Goal: Communication & Community: Answer question/provide support

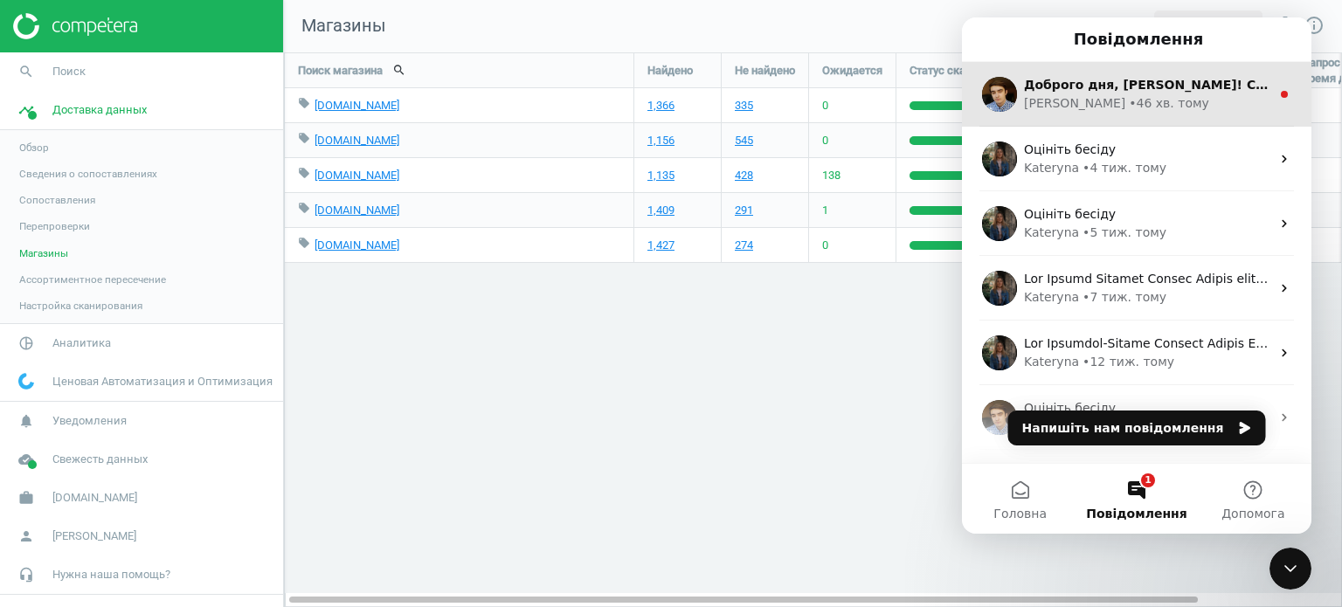
scroll to position [582, 1084]
click at [1128, 98] on div "• 46 хв. тому" at bounding box center [1168, 103] width 80 height 18
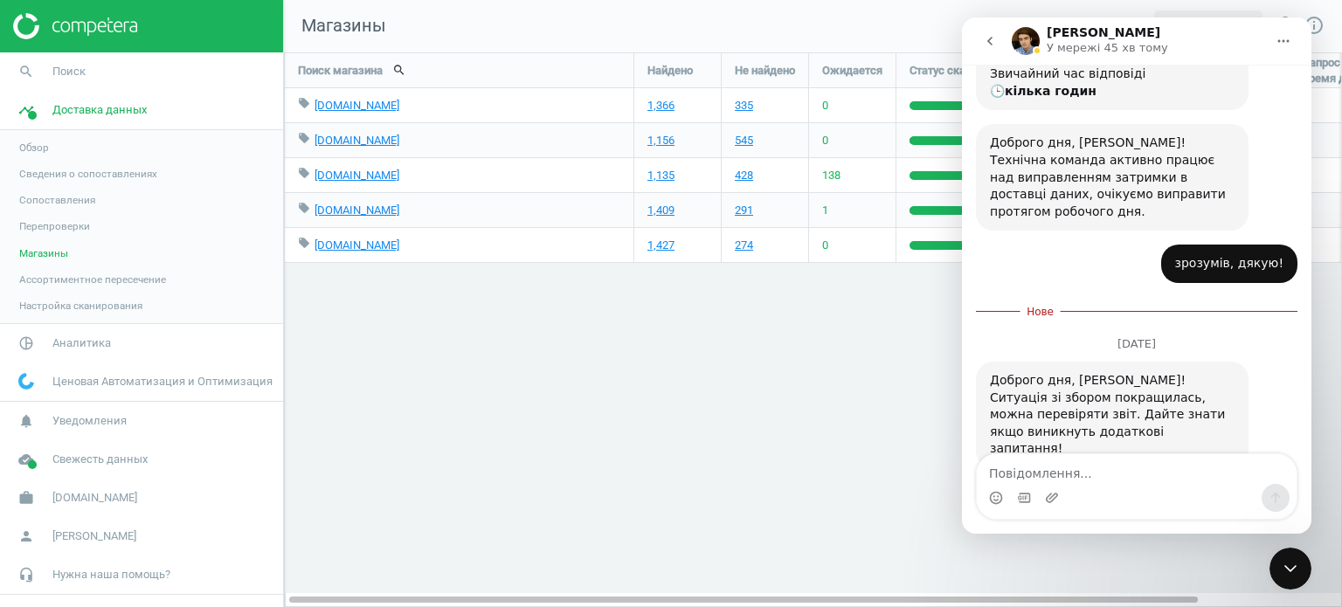
scroll to position [217, 0]
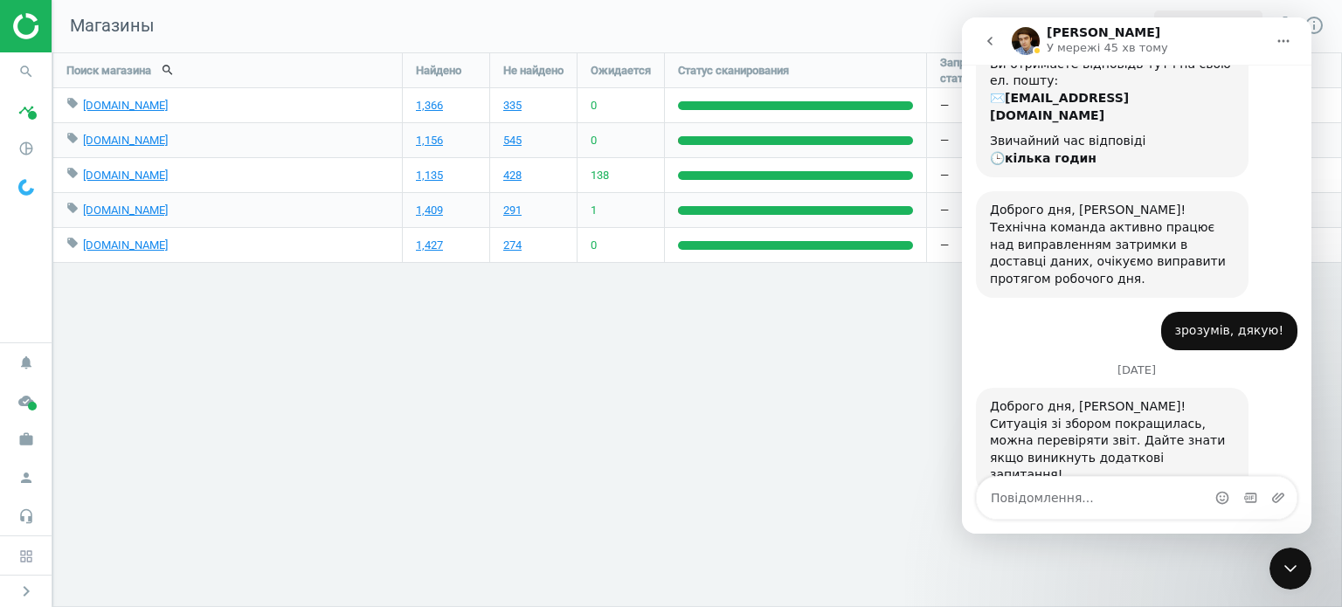
scroll to position [152, 0]
click at [1078, 503] on textarea "Повідомлення..." at bounding box center [1136, 498] width 320 height 42
type textarea "l"
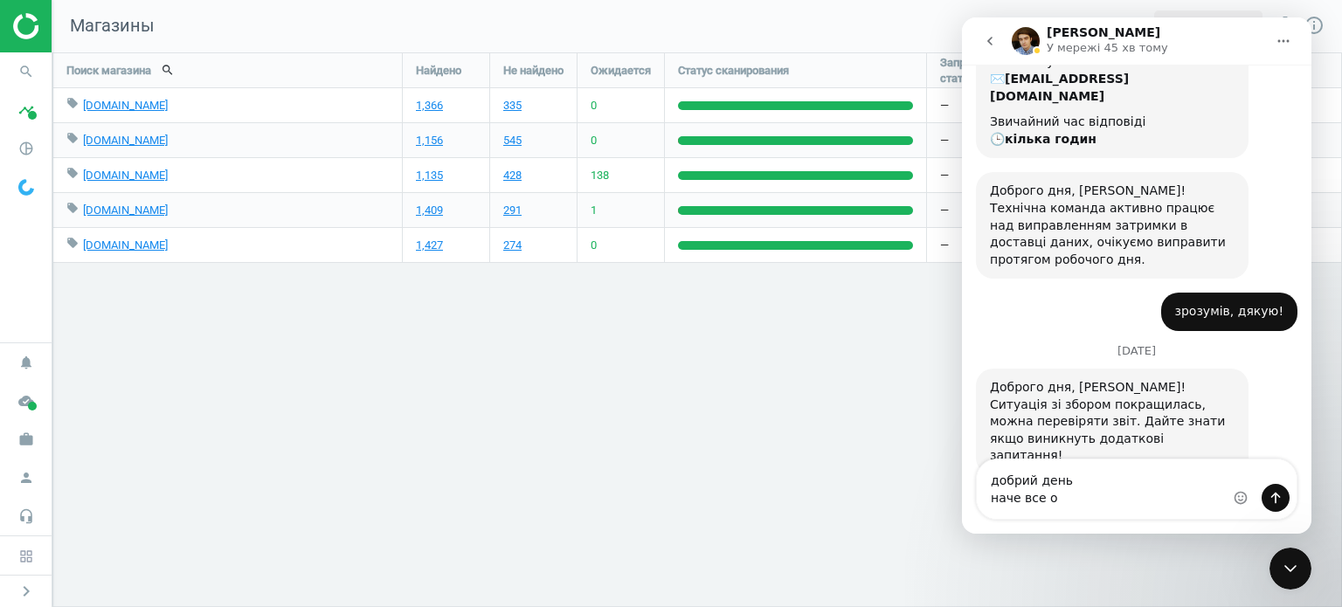
type textarea "добрий день наче все ок"
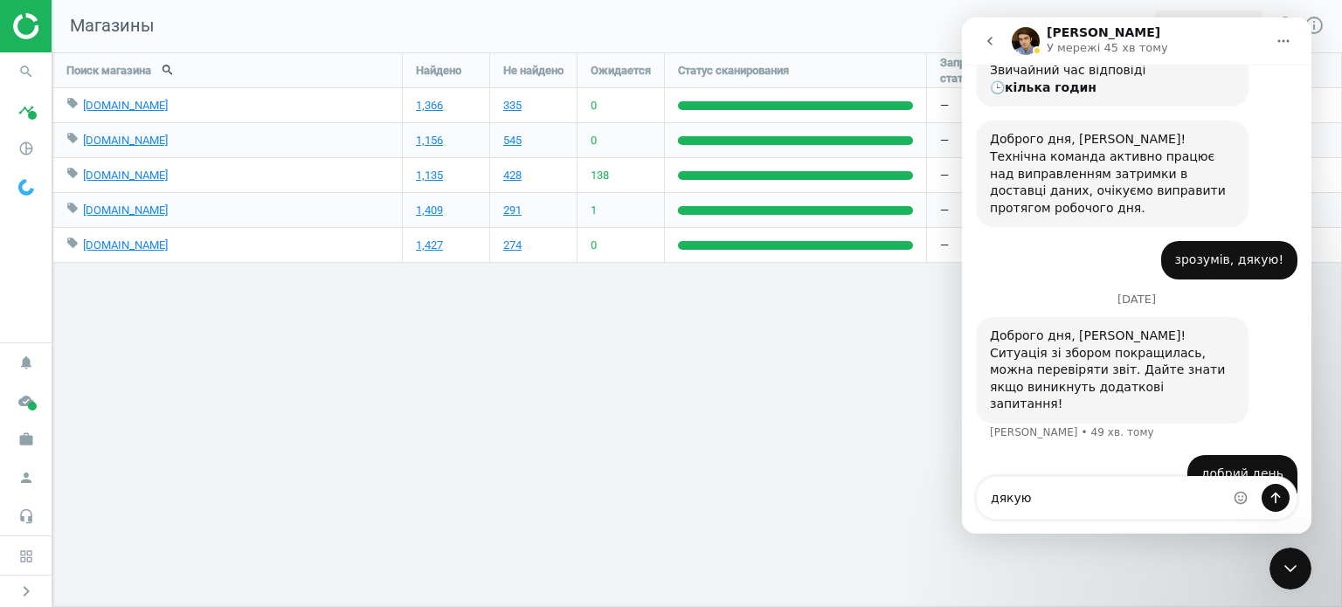
type textarea "дякую"
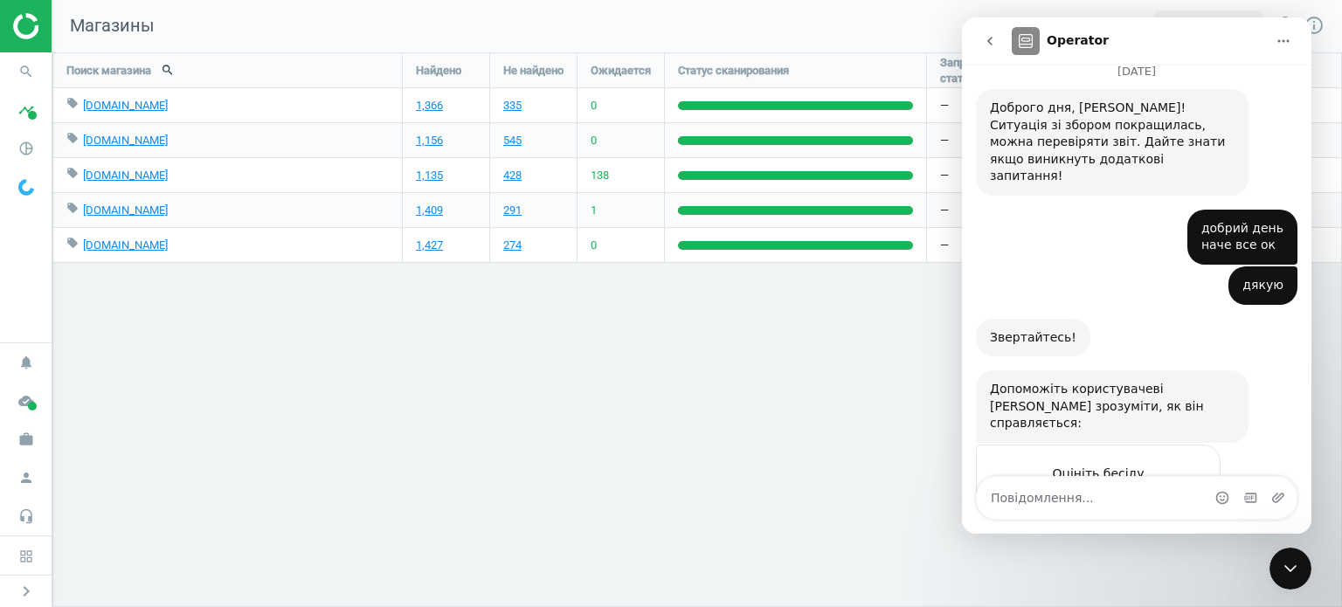
scroll to position [469, 0]
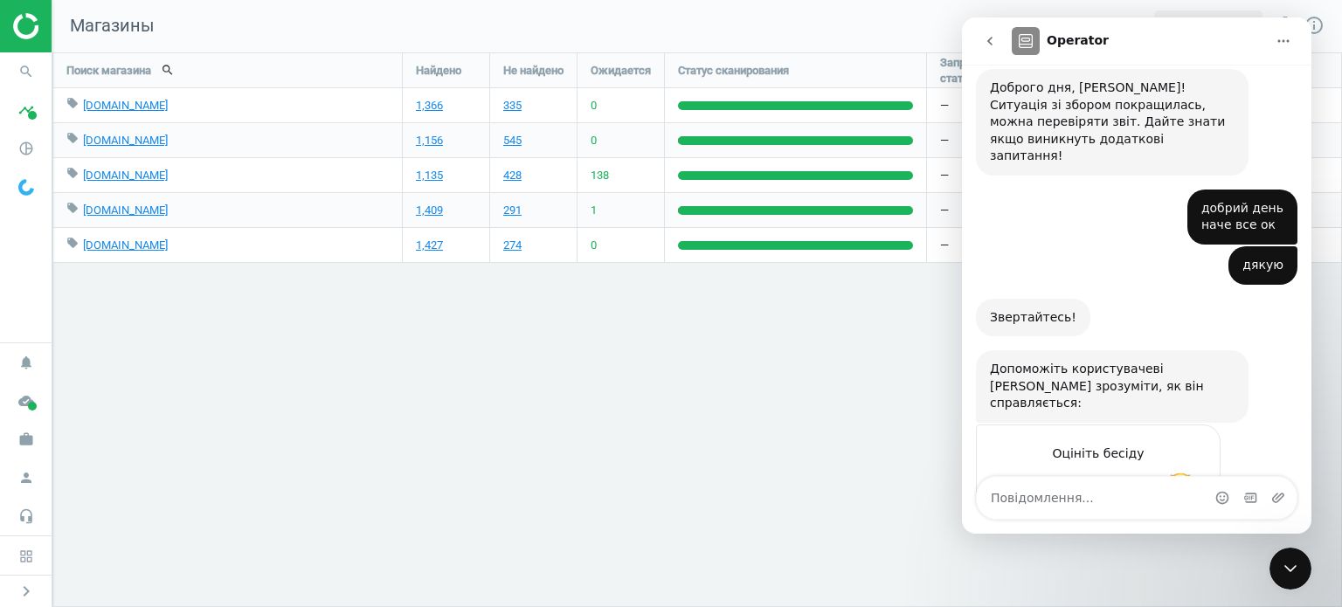
click at [1168, 472] on span "Чудово" at bounding box center [1179, 487] width 31 height 31
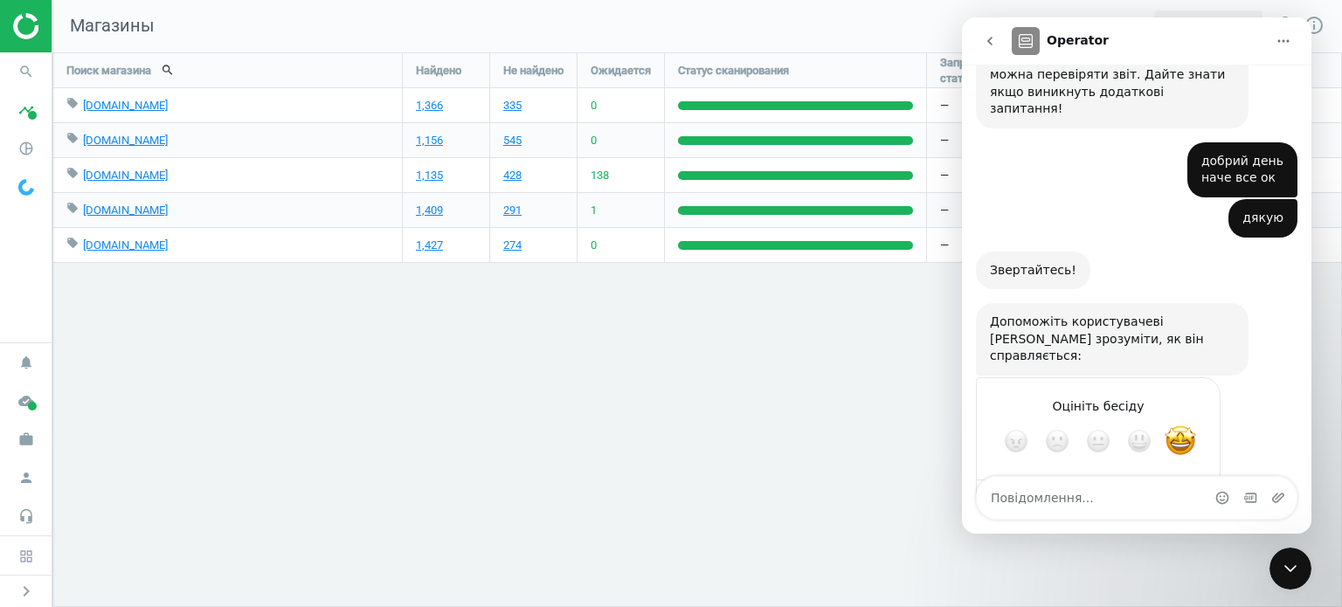
click at [999, 48] on button "go back" at bounding box center [989, 40] width 33 height 33
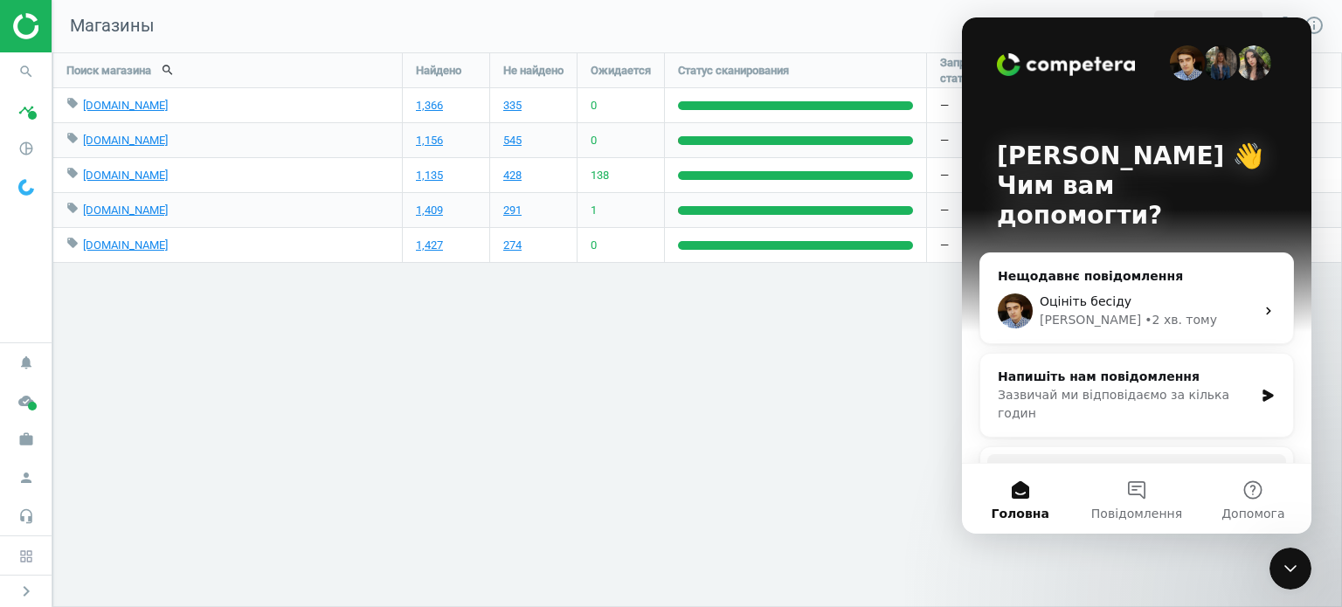
click at [1298, 575] on icon "Закрити програму для спілкування Intercom" at bounding box center [1289, 568] width 21 height 21
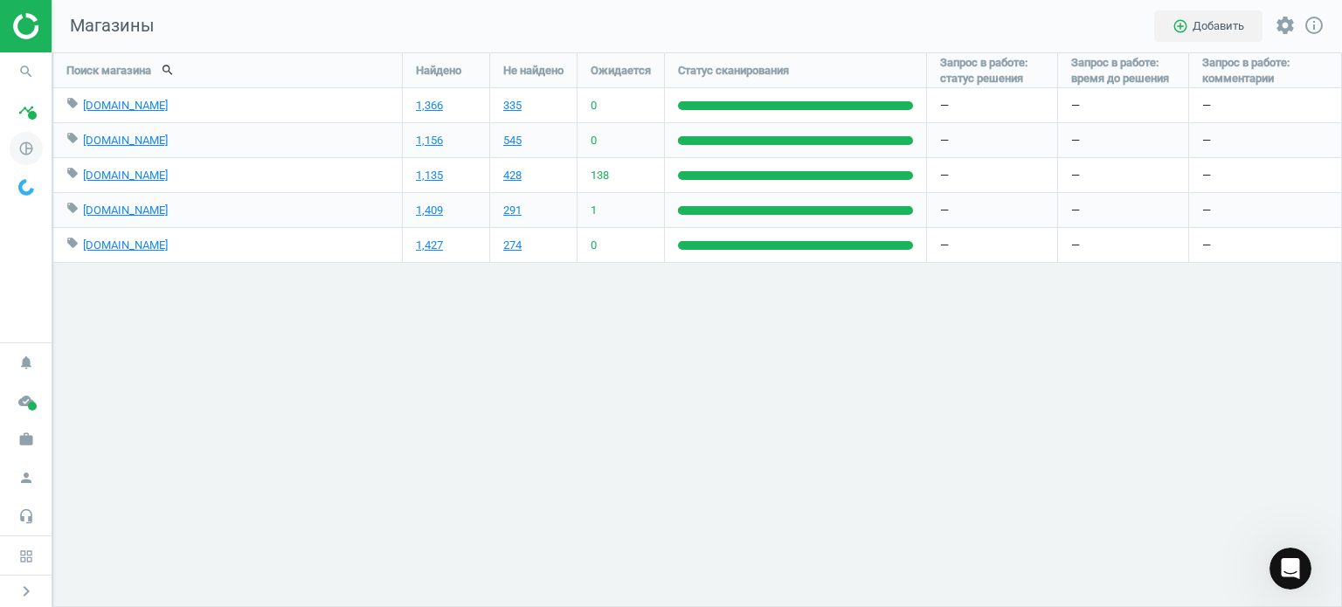
click at [28, 149] on icon "pie_chart_outlined" at bounding box center [26, 148] width 33 height 33
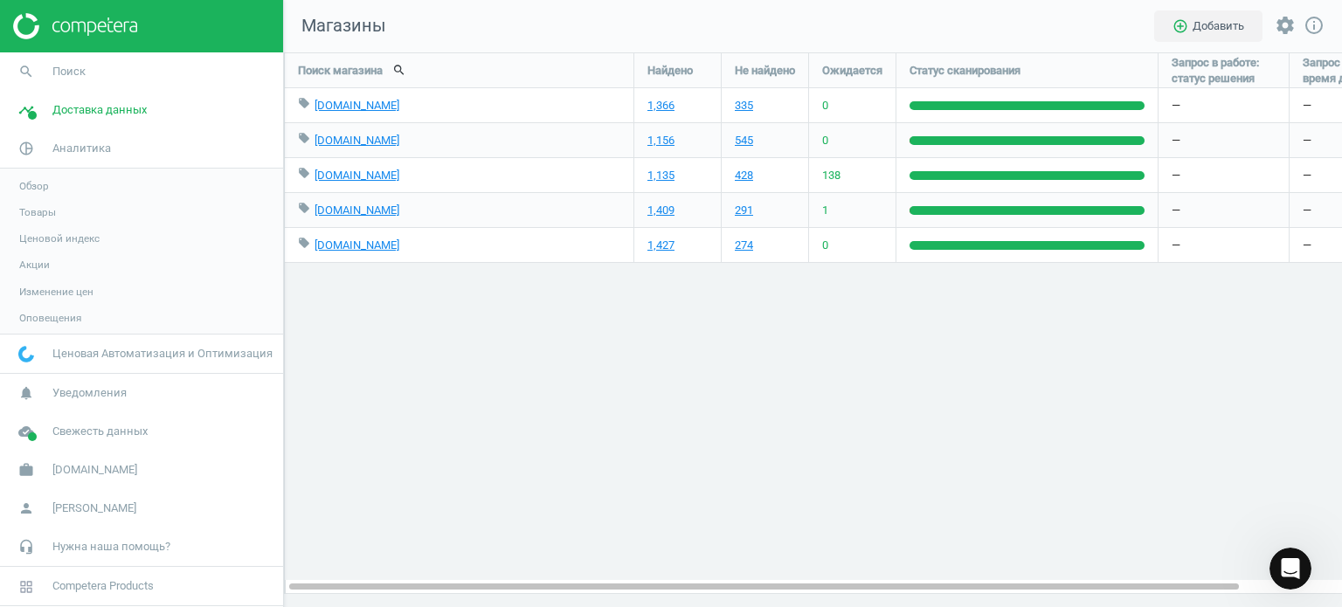
scroll to position [582, 1084]
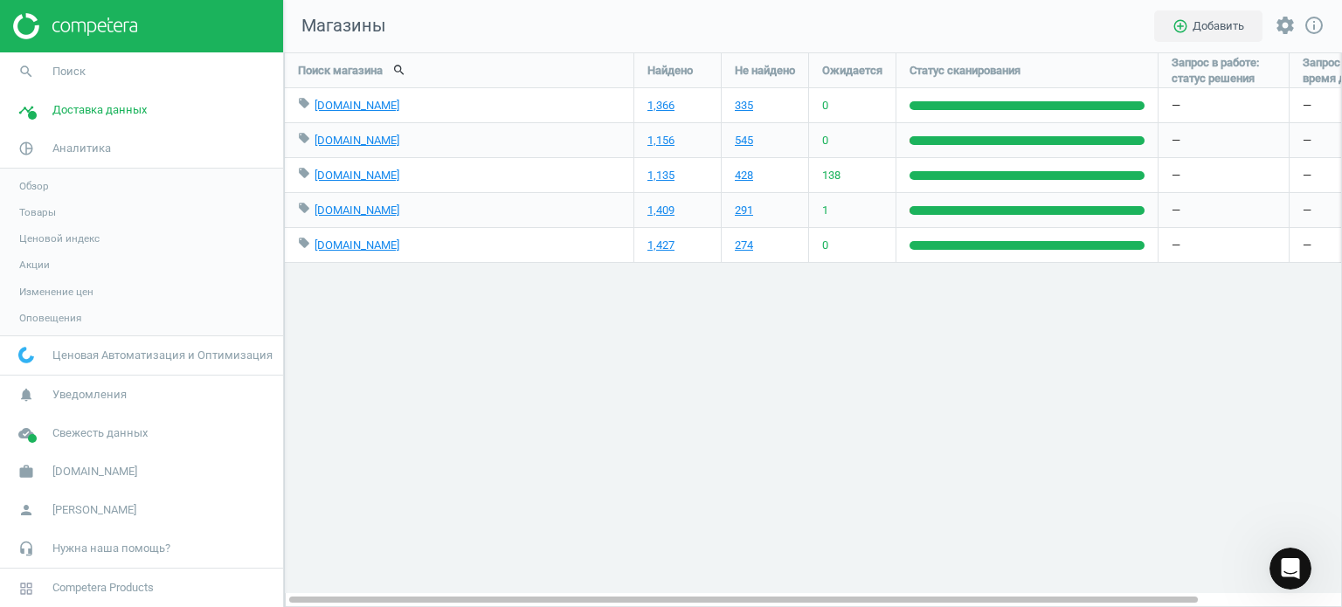
click at [52, 215] on span "Товары" at bounding box center [37, 212] width 37 height 14
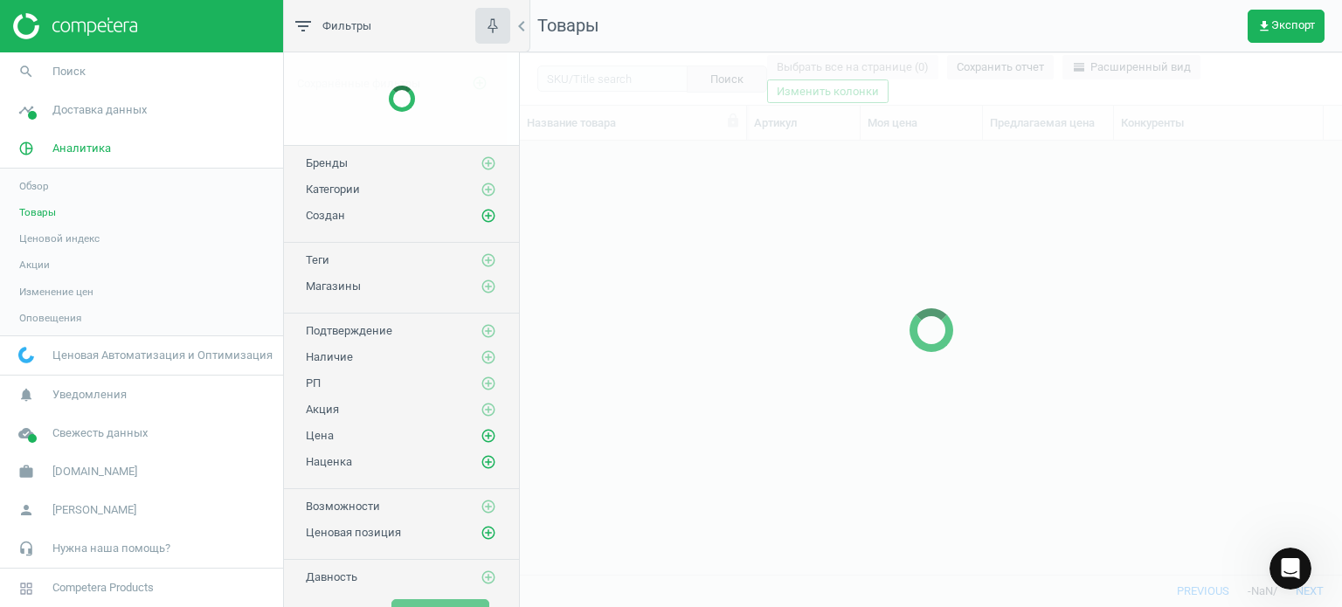
scroll to position [408, 809]
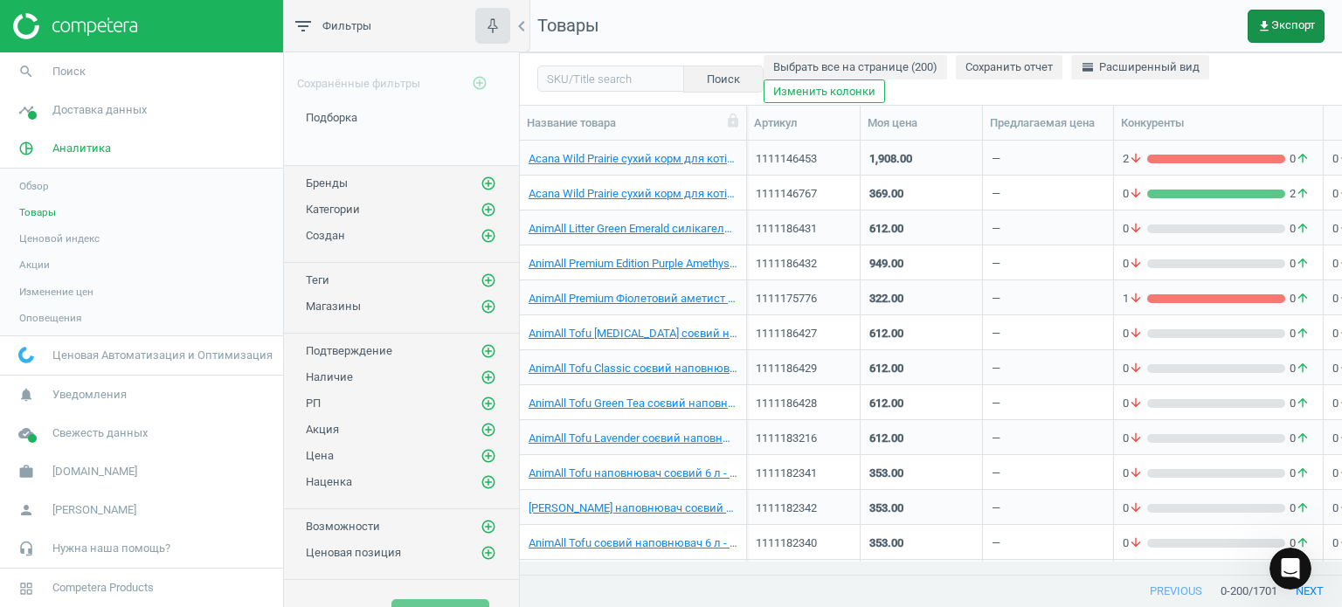
click at [1300, 26] on span "get_app Экспорт" at bounding box center [1286, 26] width 58 height 14
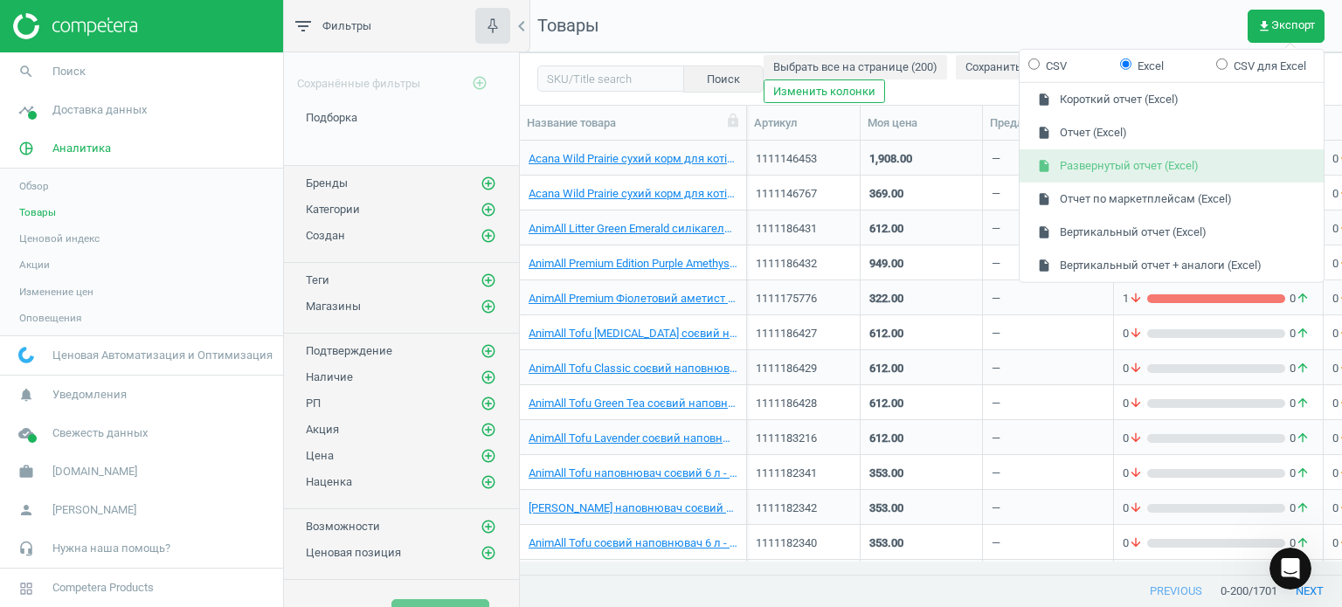
click at [1117, 154] on button "insert_drive_file Развернутый отчет (Excel)" at bounding box center [1171, 165] width 304 height 33
